Goal: Information Seeking & Learning: Learn about a topic

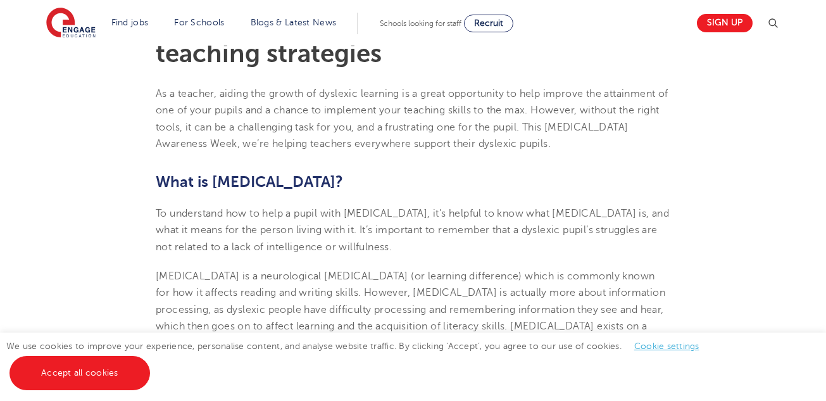
scroll to position [431, 0]
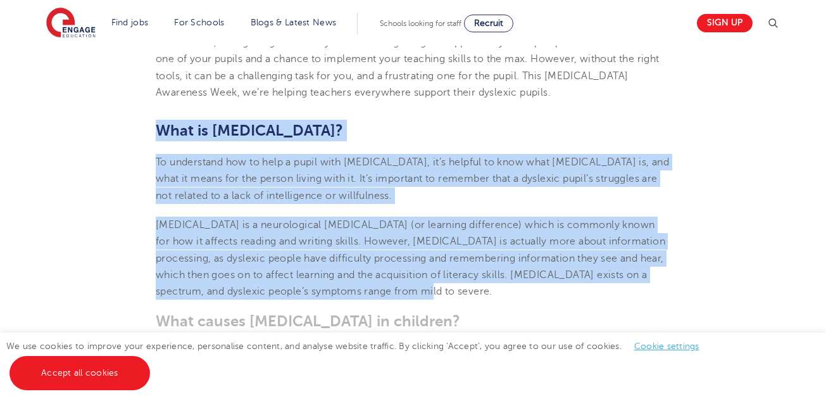
drag, startPoint x: 386, startPoint y: 293, endPoint x: 287, endPoint y: 191, distance: 142.4
copy section "What is [MEDICAL_DATA]? To understand how to help a pupil with [MEDICAL_DATA], …"
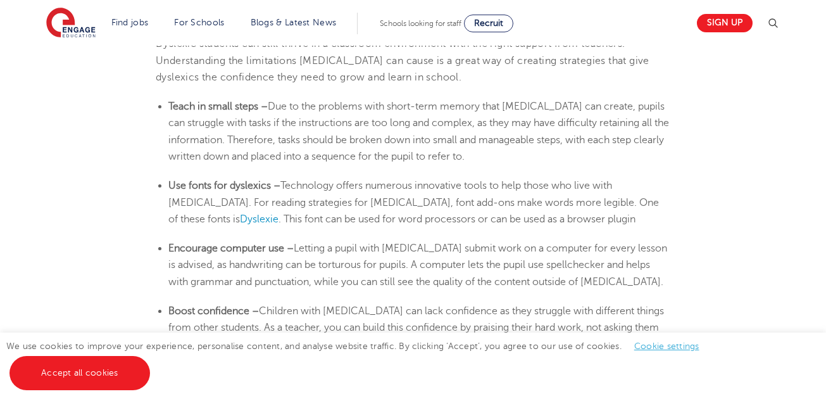
scroll to position [2051, 0]
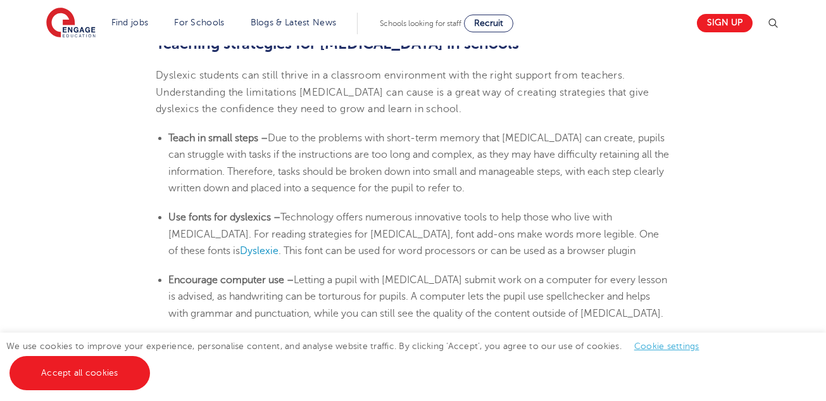
drag, startPoint x: 250, startPoint y: 267, endPoint x: 232, endPoint y: 80, distance: 187.7
copy section "loremipsum dolo sita co adip eli seddo ei tempor. Incid ut labor etdol – Mag al…"
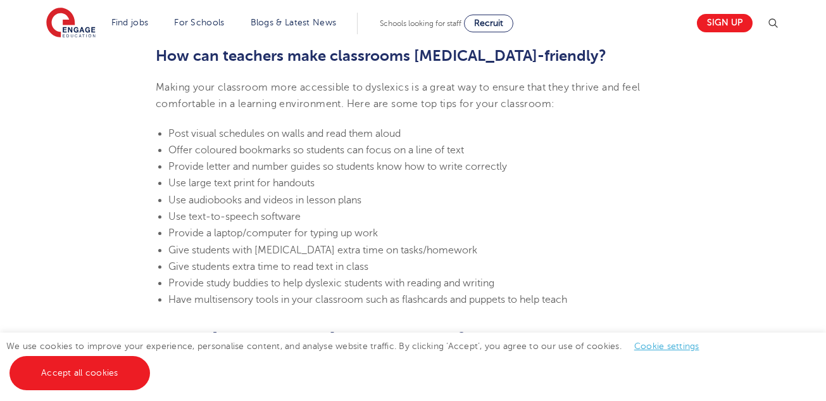
scroll to position [2745, 0]
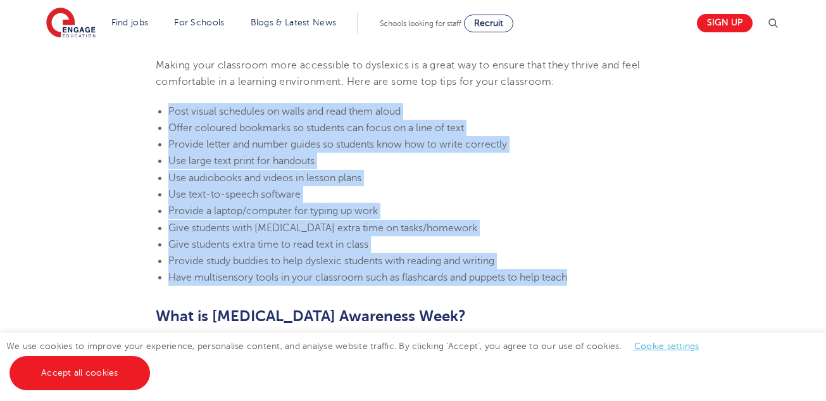
drag, startPoint x: 575, startPoint y: 280, endPoint x: 168, endPoint y: 116, distance: 438.6
click at [168, 116] on ul "Post visual schedules on walls and read them aloud Offer coloured bookmarks so …" at bounding box center [413, 194] width 515 height 183
click at [503, 177] on li "Use audiobooks and videos in lesson plans" at bounding box center [419, 178] width 502 height 16
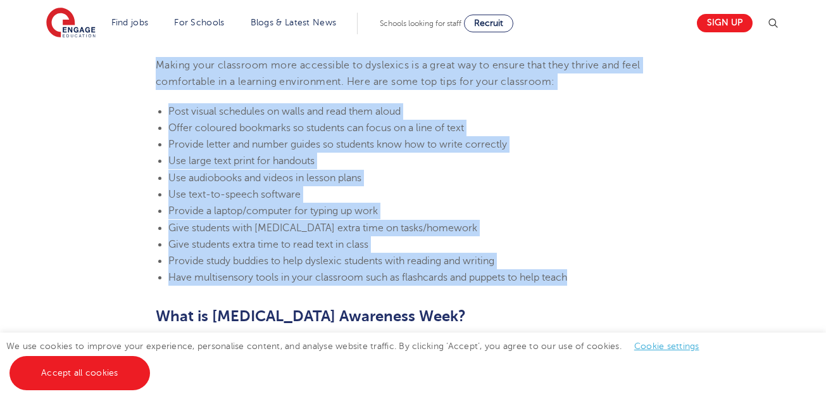
drag, startPoint x: 584, startPoint y: 281, endPoint x: 158, endPoint y: 66, distance: 477.1
copy section "Making your classroom more accessible to dyslexics is a great way to ensure tha…"
